Goal: Information Seeking & Learning: Learn about a topic

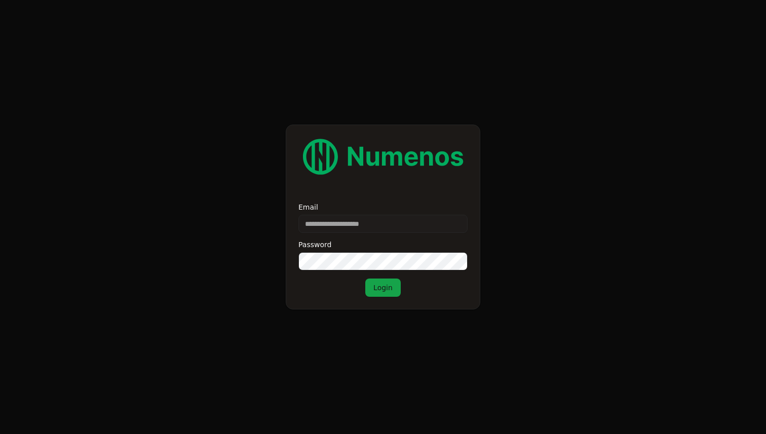
click at [503, 194] on form "Email Password Login" at bounding box center [383, 217] width 766 height 434
click at [380, 227] on input "Email" at bounding box center [382, 224] width 169 height 18
type input "**********"
click at [380, 286] on button "Login" at bounding box center [382, 288] width 35 height 18
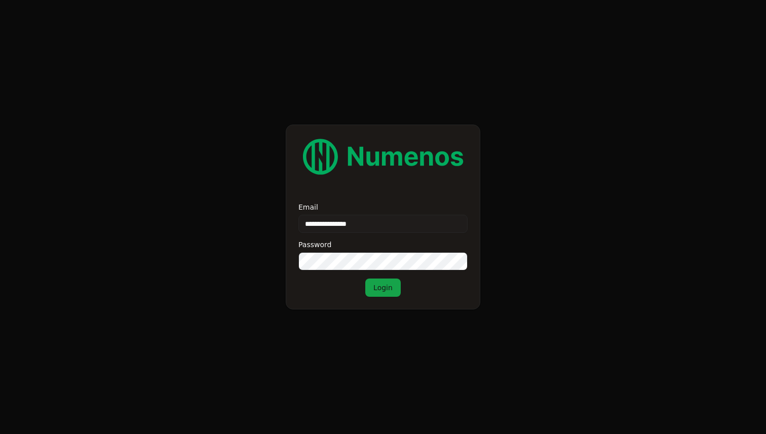
click at [390, 286] on button "Login" at bounding box center [382, 288] width 35 height 18
click at [297, 190] on div "**********" at bounding box center [383, 217] width 194 height 185
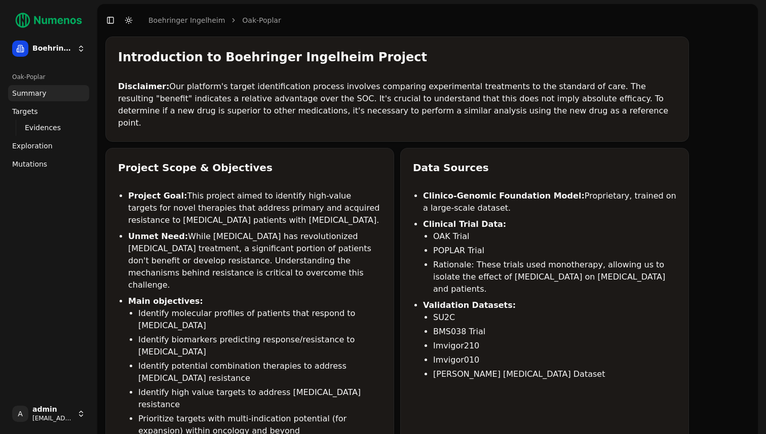
click at [215, 89] on p "Disclaimer: Our platform's target identification process involves comparing exp…" at bounding box center [397, 105] width 558 height 49
click at [27, 169] on span "Mutations" at bounding box center [29, 164] width 35 height 10
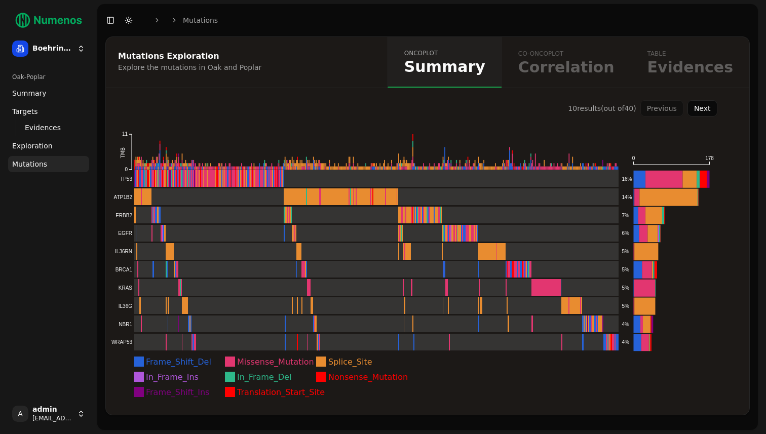
scroll to position [16, 0]
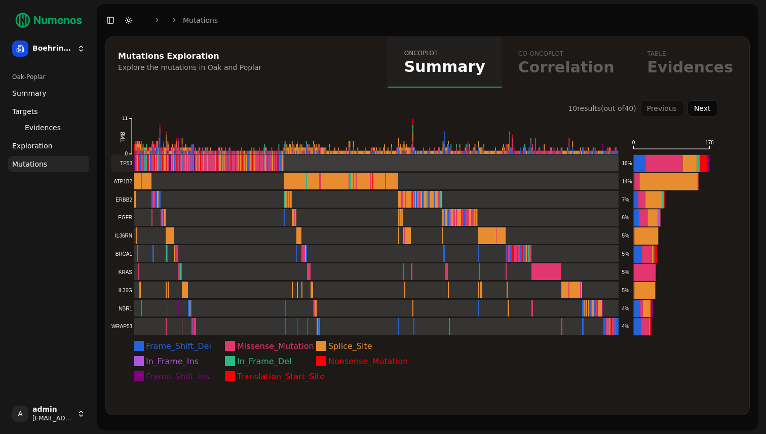
click at [339, 168] on rect at bounding box center [364, 162] width 507 height 17
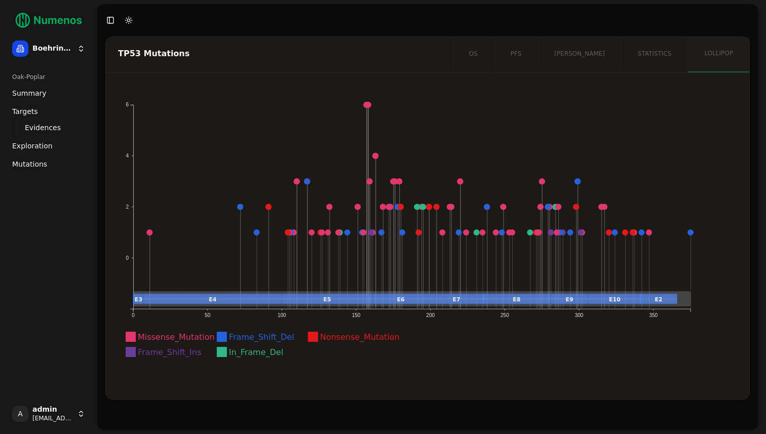
click at [45, 128] on span "Evidences" at bounding box center [43, 128] width 36 height 10
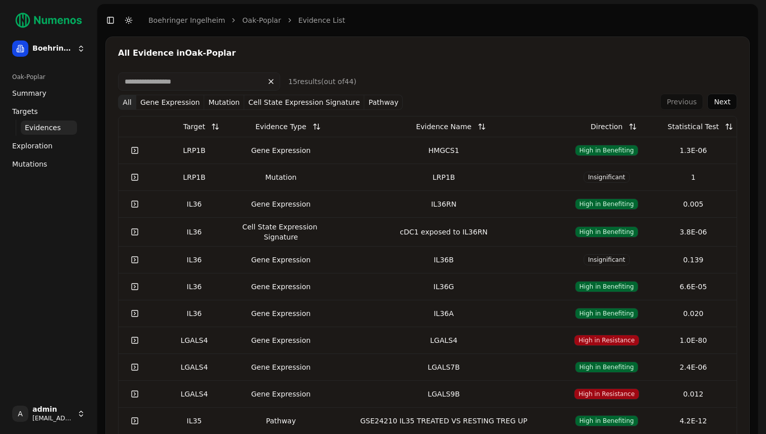
click at [32, 144] on span "Exploration" at bounding box center [32, 146] width 41 height 10
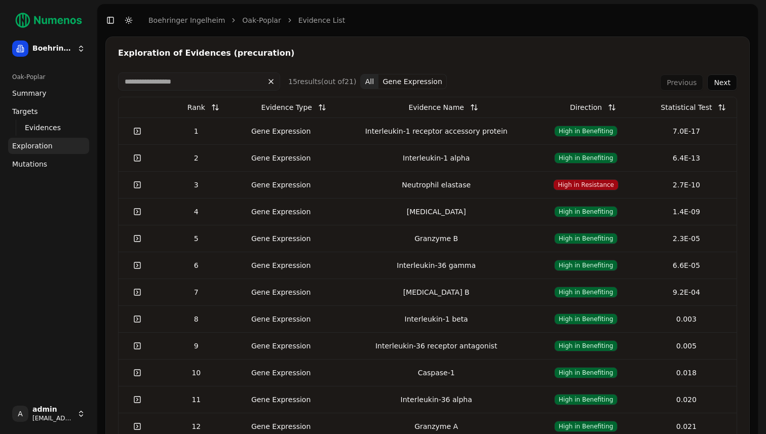
click at [380, 127] on div "Interleukin-1 receptor accessory protein" at bounding box center [436, 131] width 191 height 10
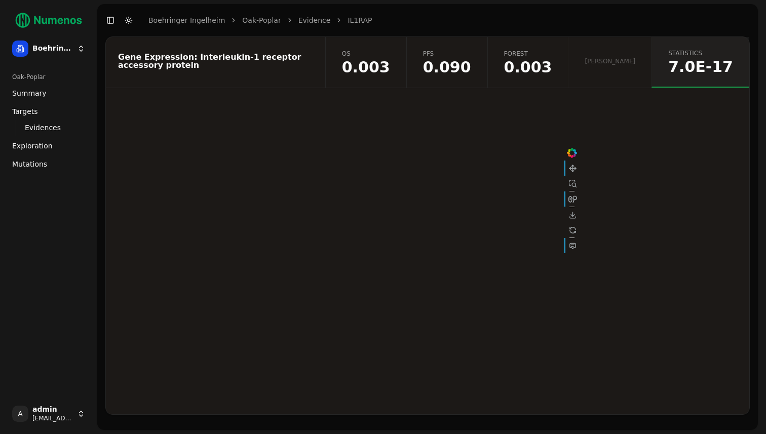
click at [390, 71] on span "0.003" at bounding box center [366, 67] width 48 height 15
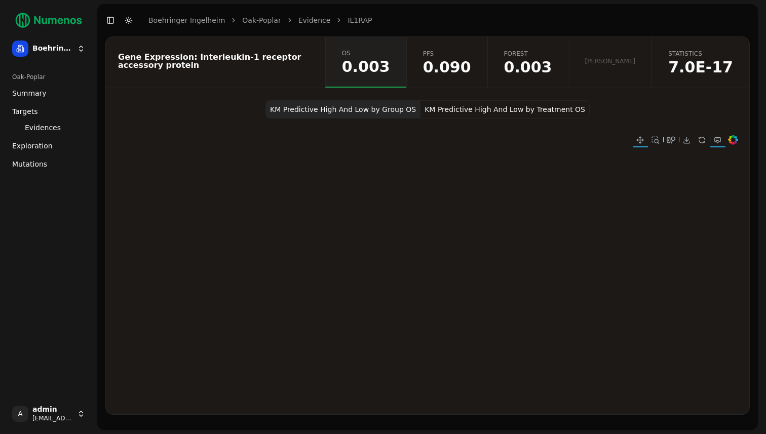
click at [504, 106] on button "KM Predictive High And Low by Treatment OS" at bounding box center [504, 109] width 169 height 18
click at [552, 71] on span "0.003" at bounding box center [528, 67] width 48 height 15
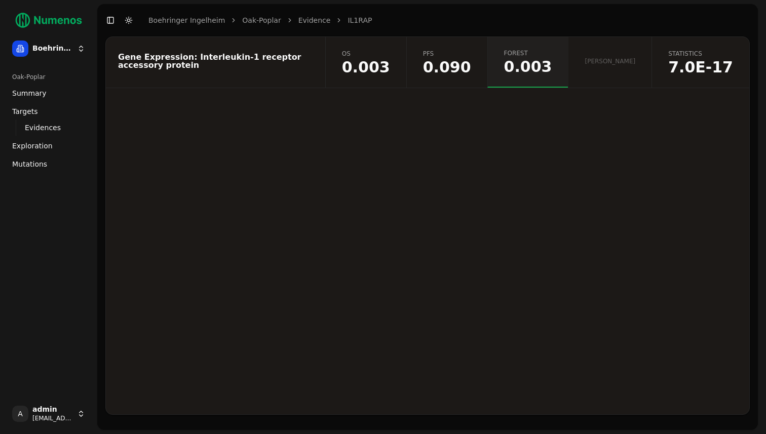
click at [43, 91] on span "Summary" at bounding box center [29, 93] width 34 height 10
